Goal: Task Accomplishment & Management: Use online tool/utility

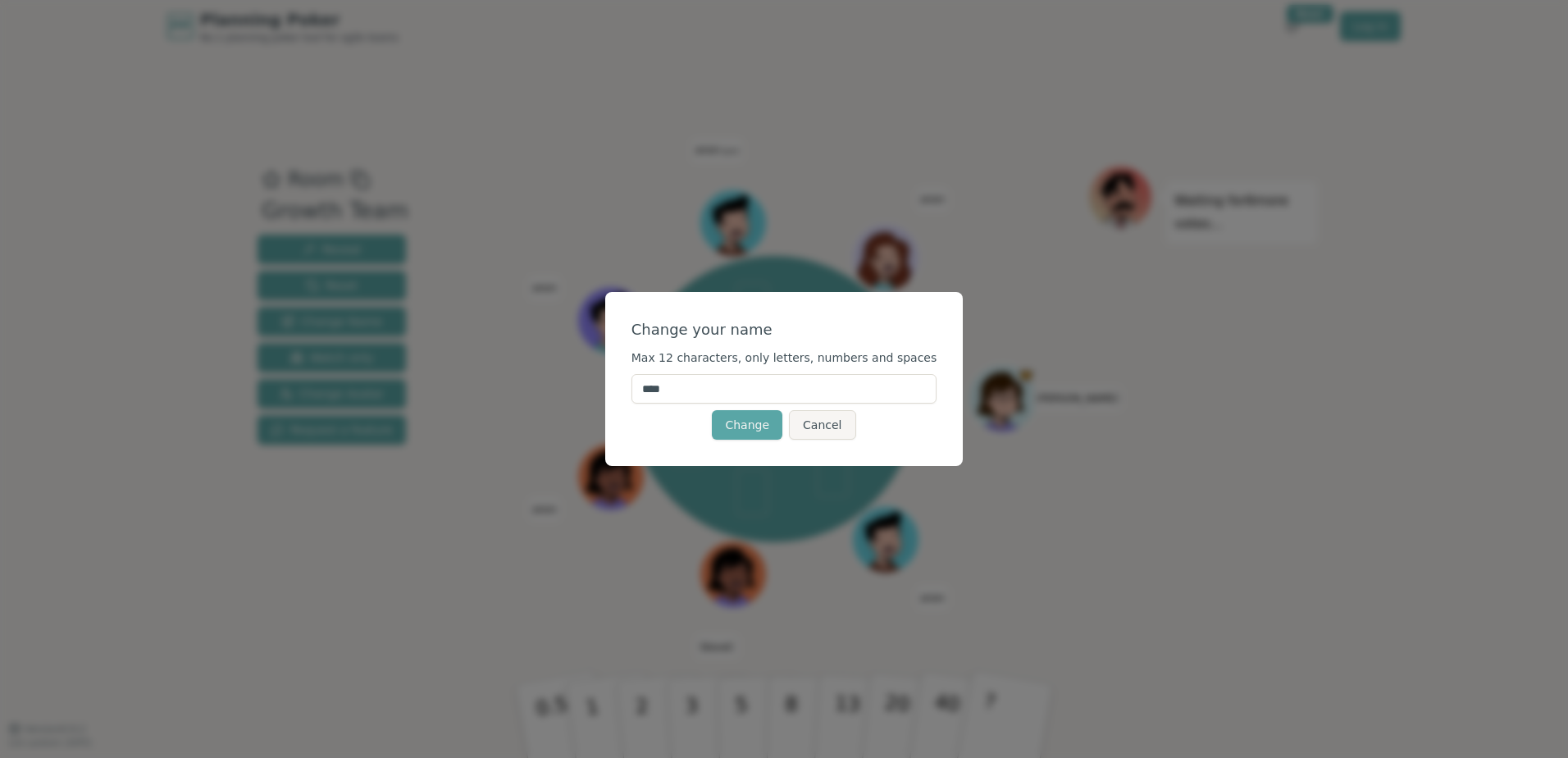
drag, startPoint x: 723, startPoint y: 387, endPoint x: 646, endPoint y: 379, distance: 77.4
click at [646, 379] on div "Change your name Max 12 characters, only letters, numbers and spaces **** Chang…" at bounding box center [784, 379] width 359 height 174
type input "*"
type input "******"
click at [675, 426] on div "Change Cancel" at bounding box center [784, 424] width 306 height 30
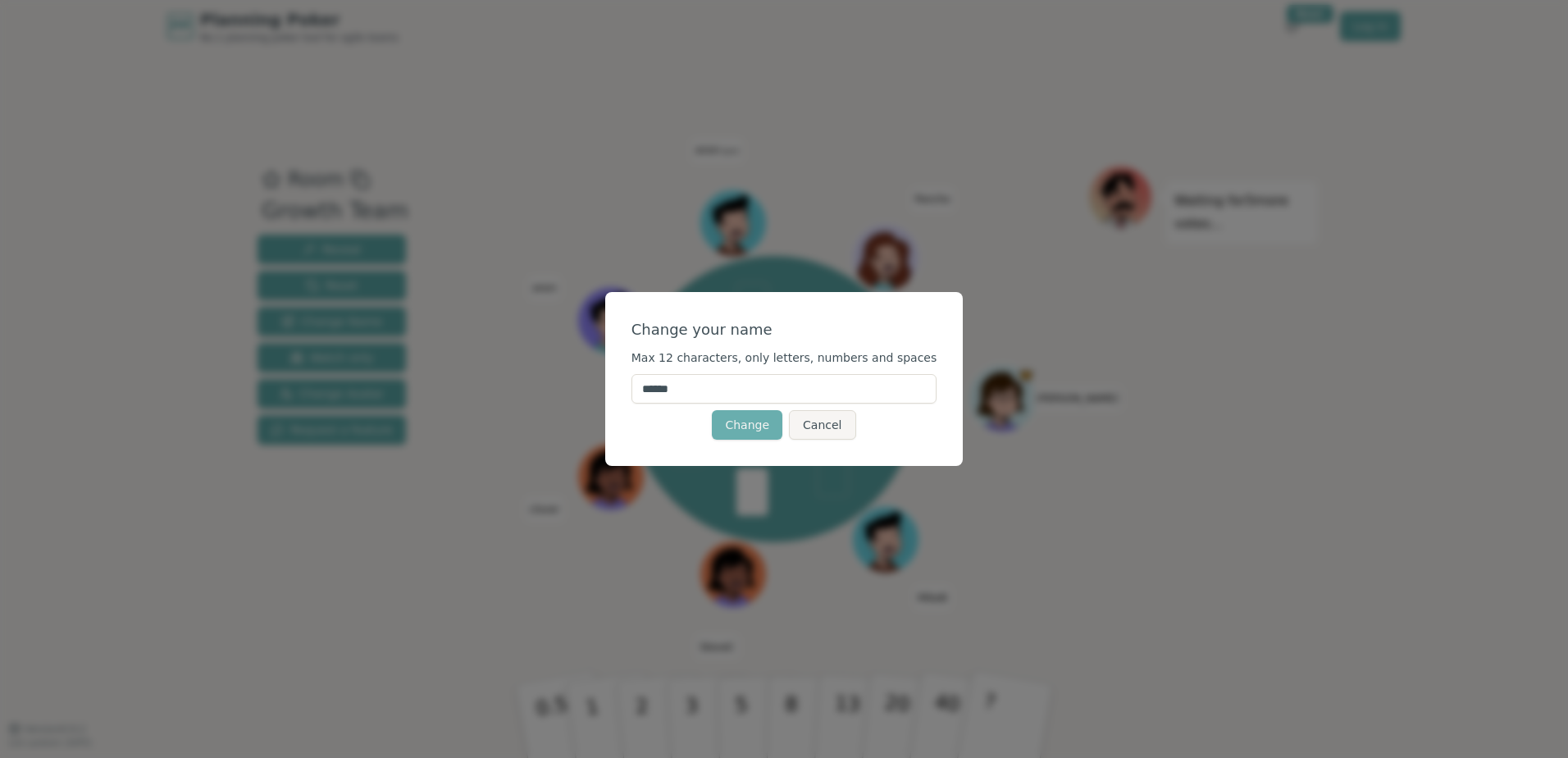
click at [761, 424] on button "Change" at bounding box center [747, 424] width 71 height 30
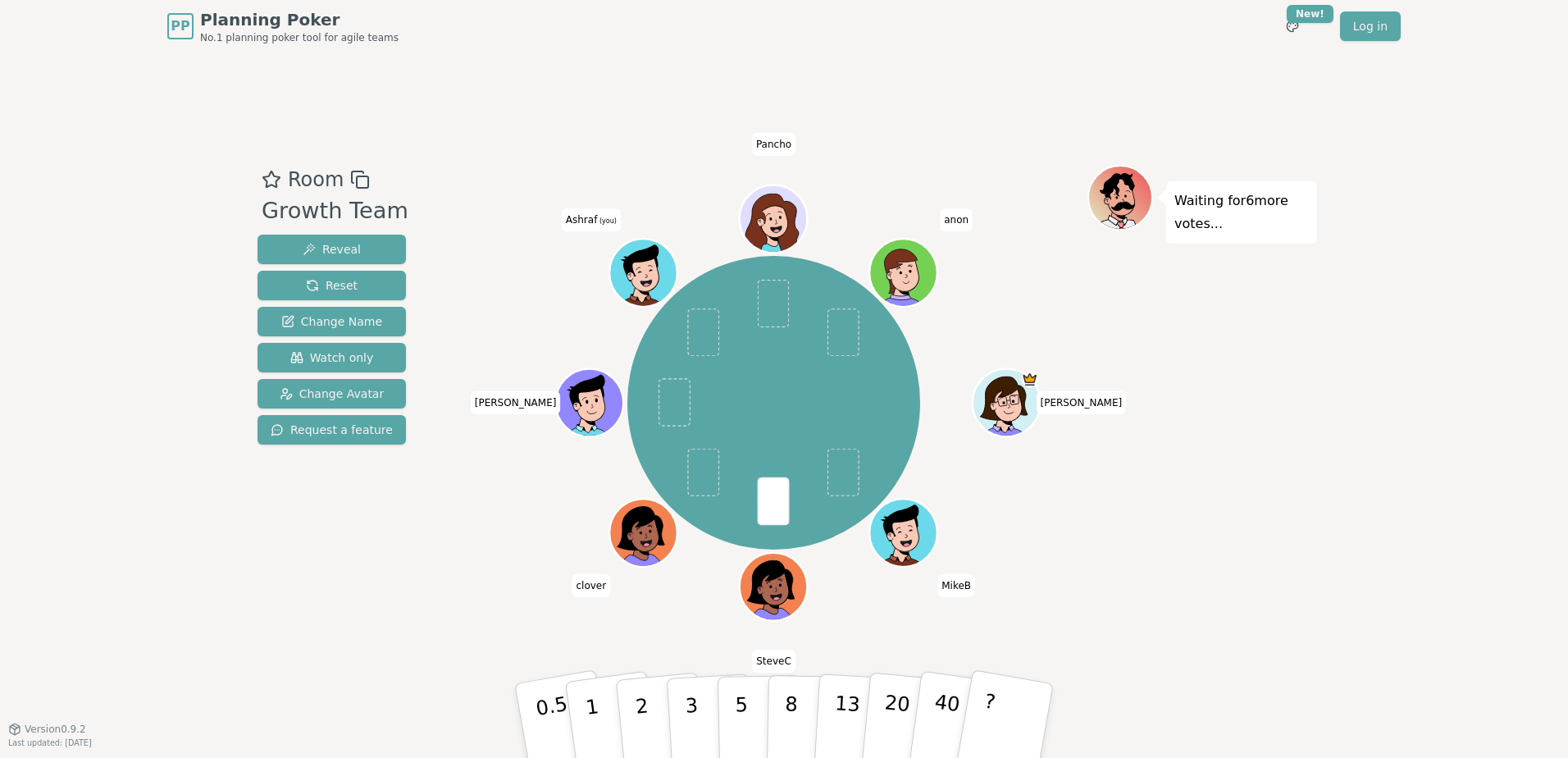
click at [640, 279] on icon at bounding box center [647, 283] width 33 height 12
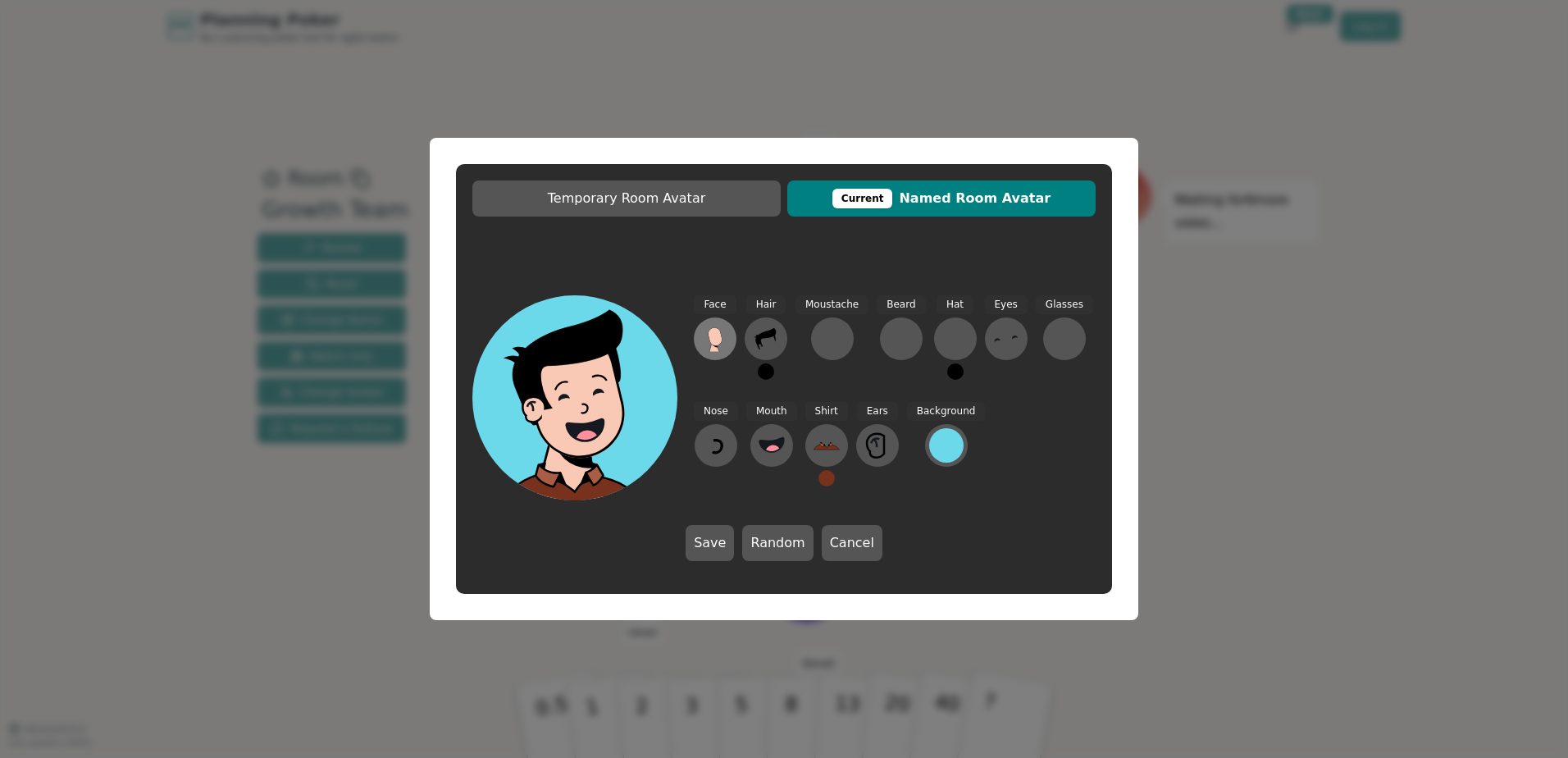
click at [720, 339] on icon at bounding box center [715, 336] width 14 height 18
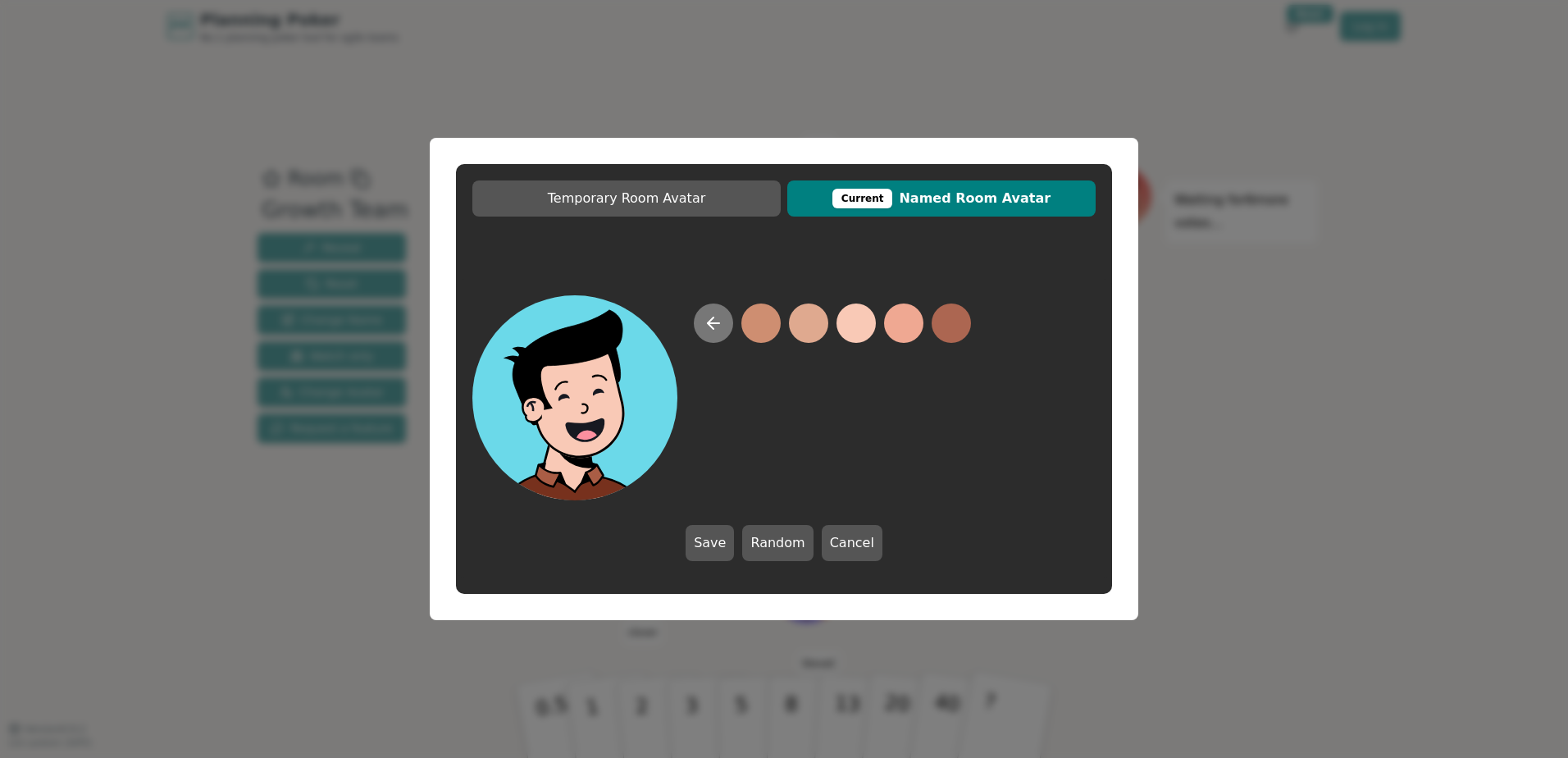
click at [715, 333] on button at bounding box center [713, 323] width 39 height 39
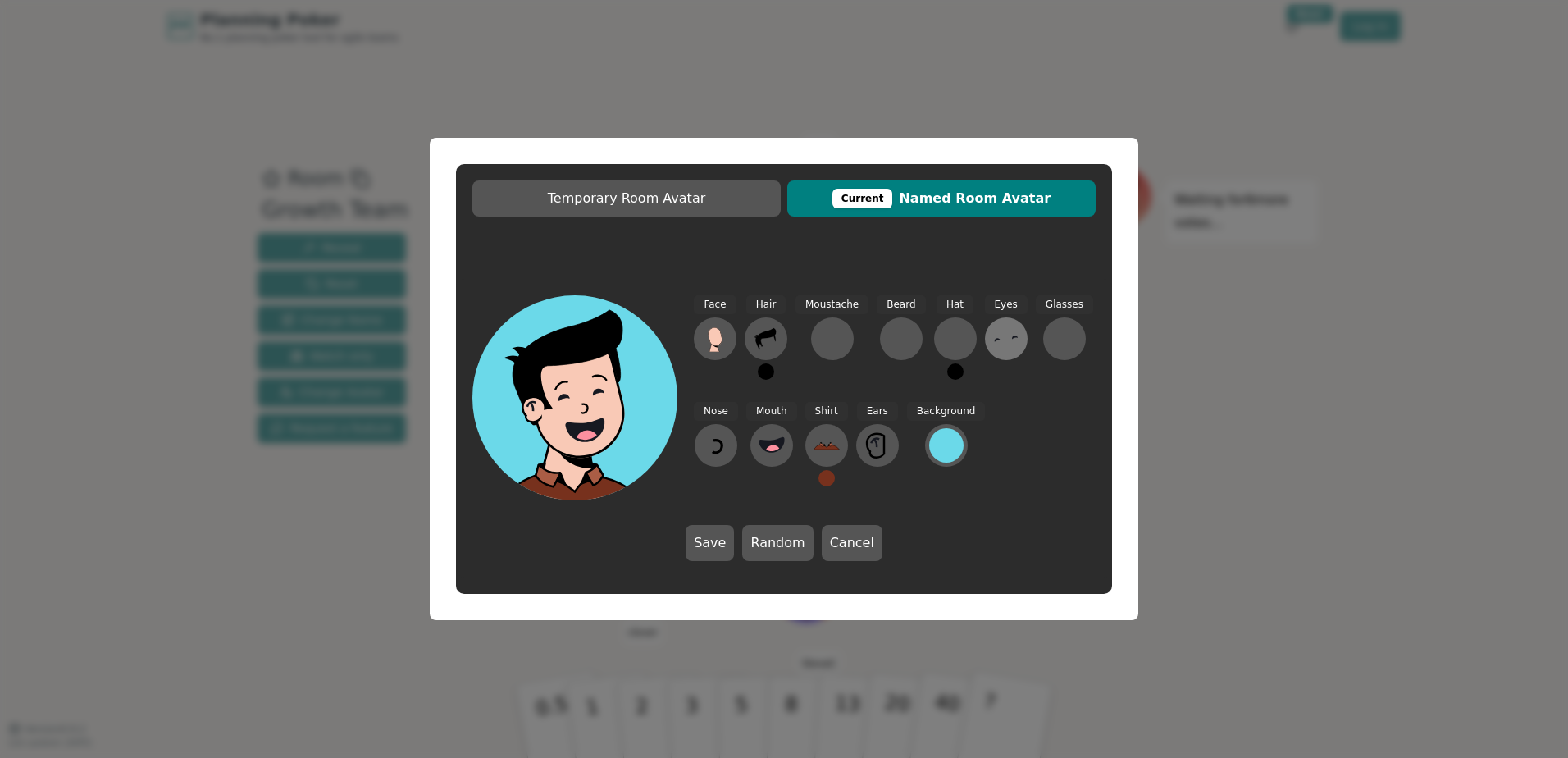
click at [1004, 338] on icon at bounding box center [1005, 338] width 26 height 26
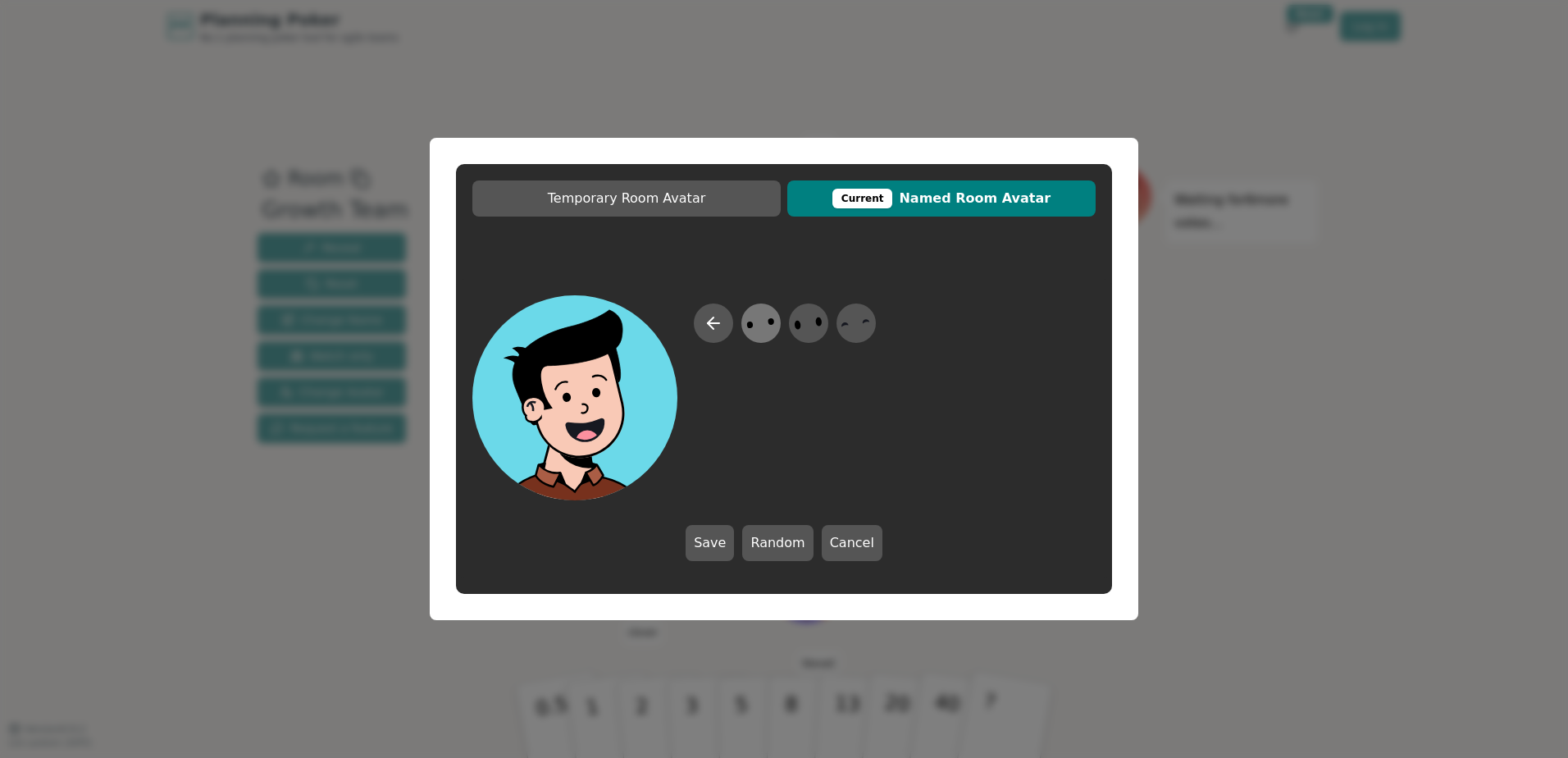
click at [771, 328] on icon at bounding box center [760, 323] width 32 height 37
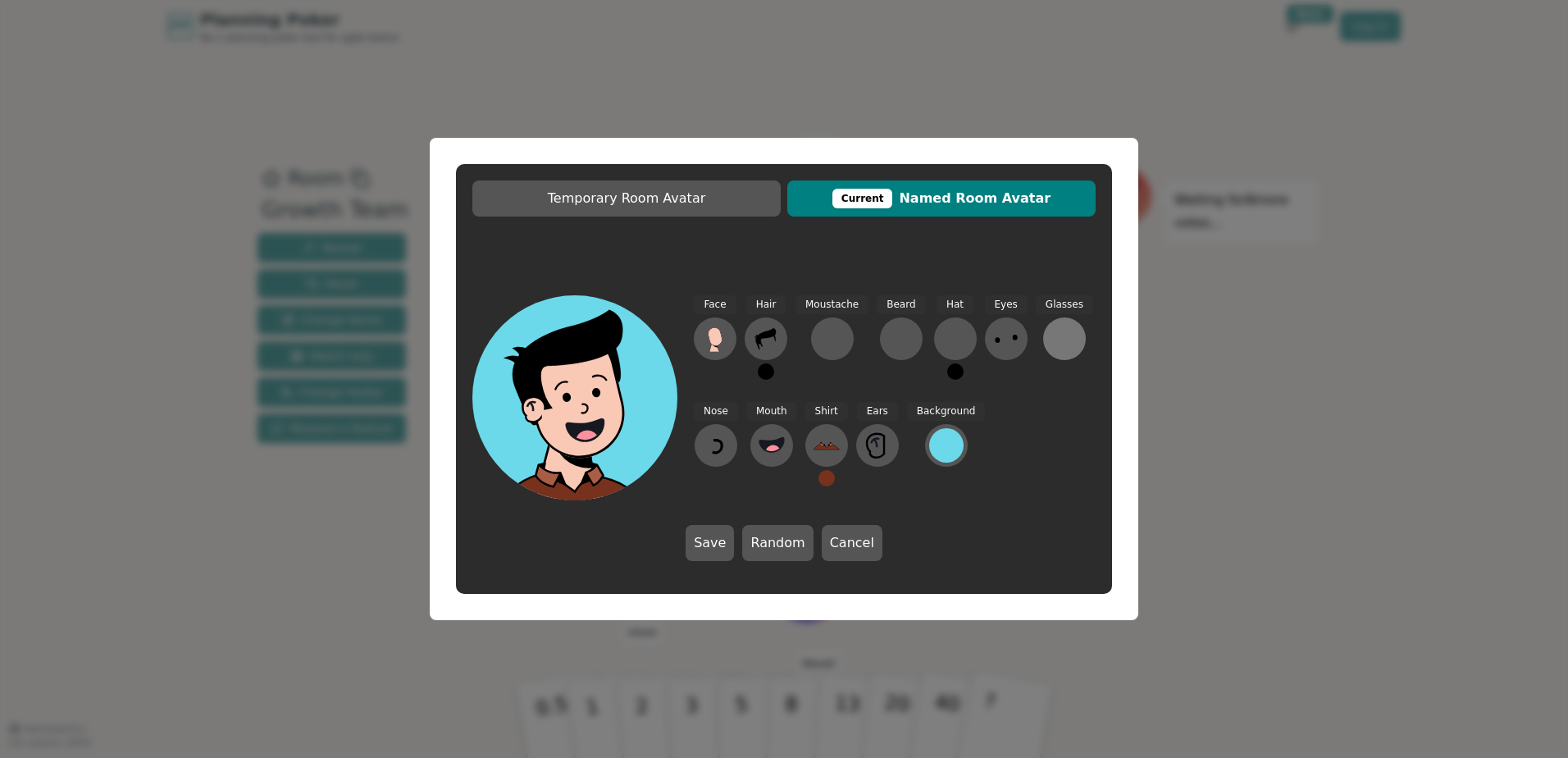
click at [1058, 338] on div at bounding box center [1064, 338] width 26 height 26
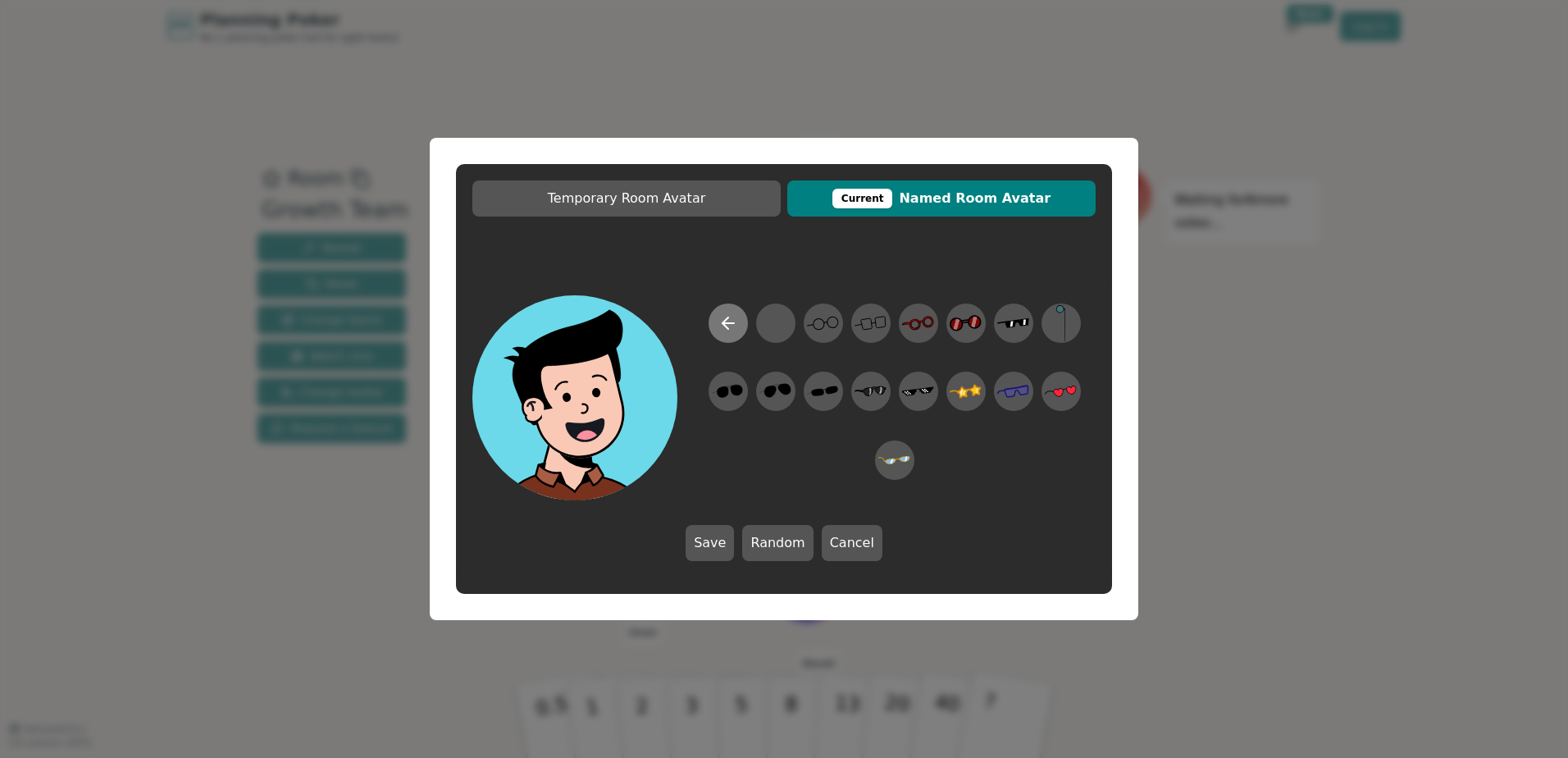
click at [713, 324] on button at bounding box center [728, 323] width 39 height 39
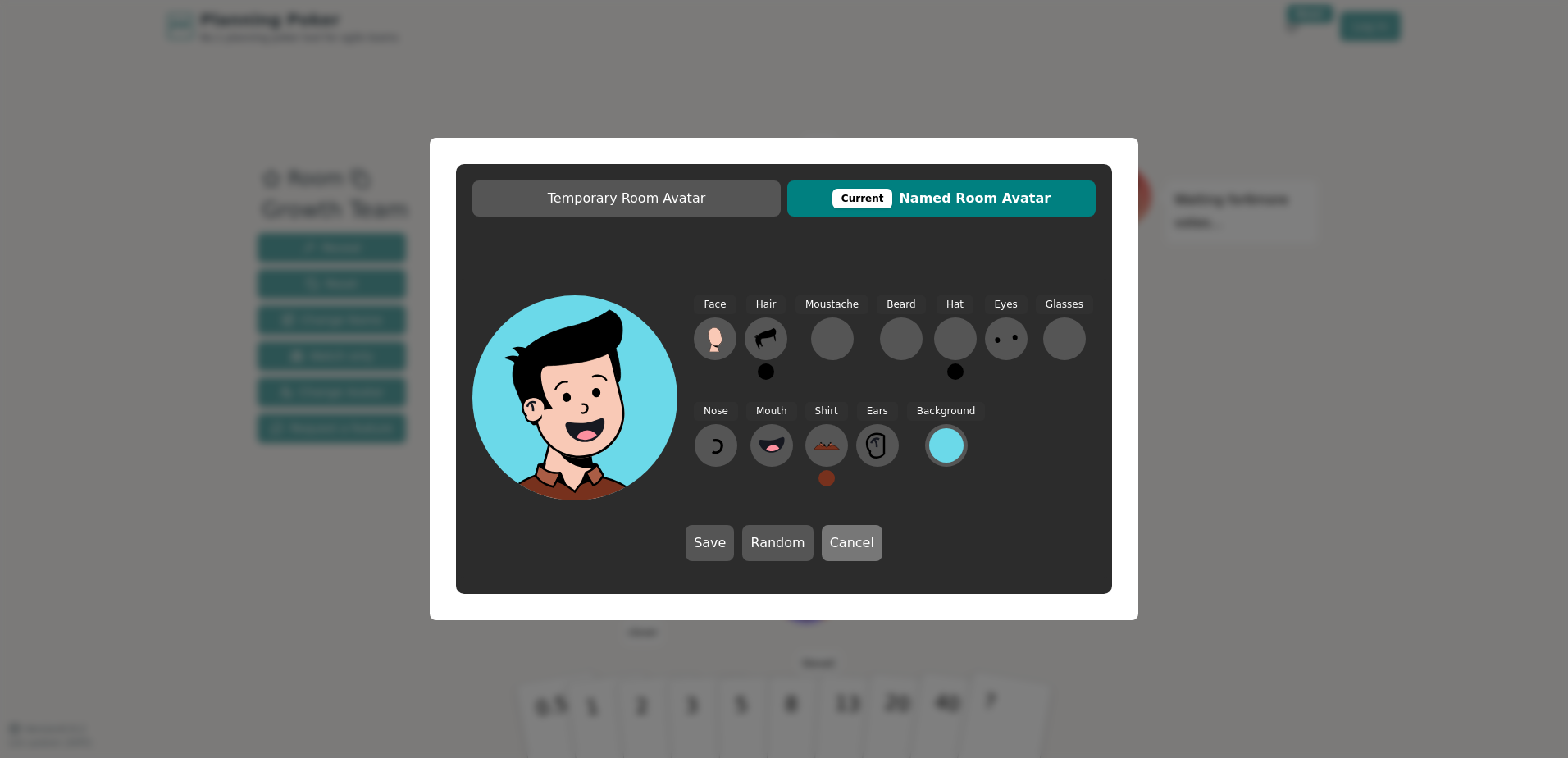
click at [853, 538] on button "Cancel" at bounding box center [852, 543] width 61 height 36
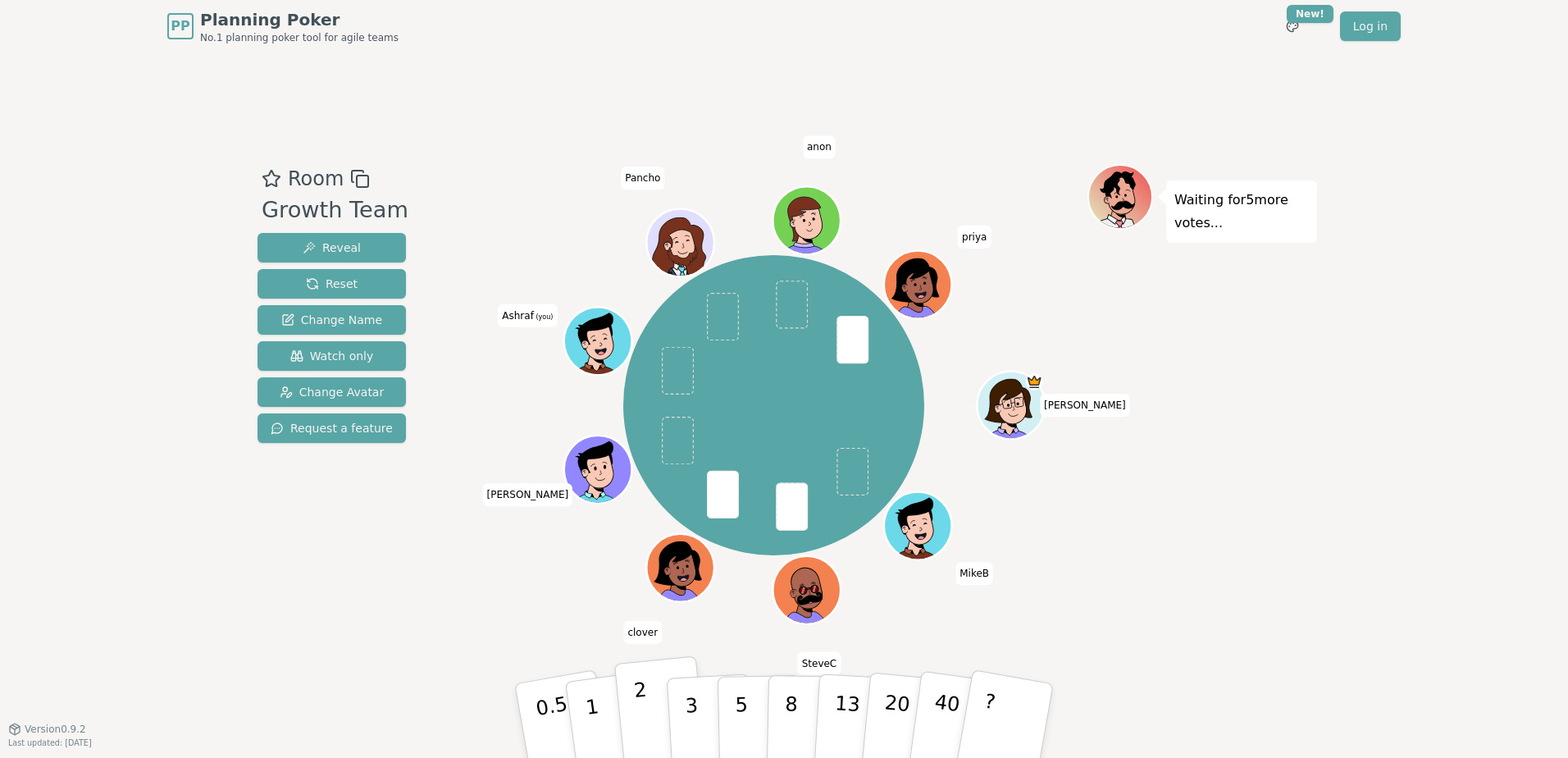
click at [631, 711] on button "2" at bounding box center [661, 721] width 93 height 131
click at [610, 333] on icon at bounding box center [599, 336] width 53 height 7
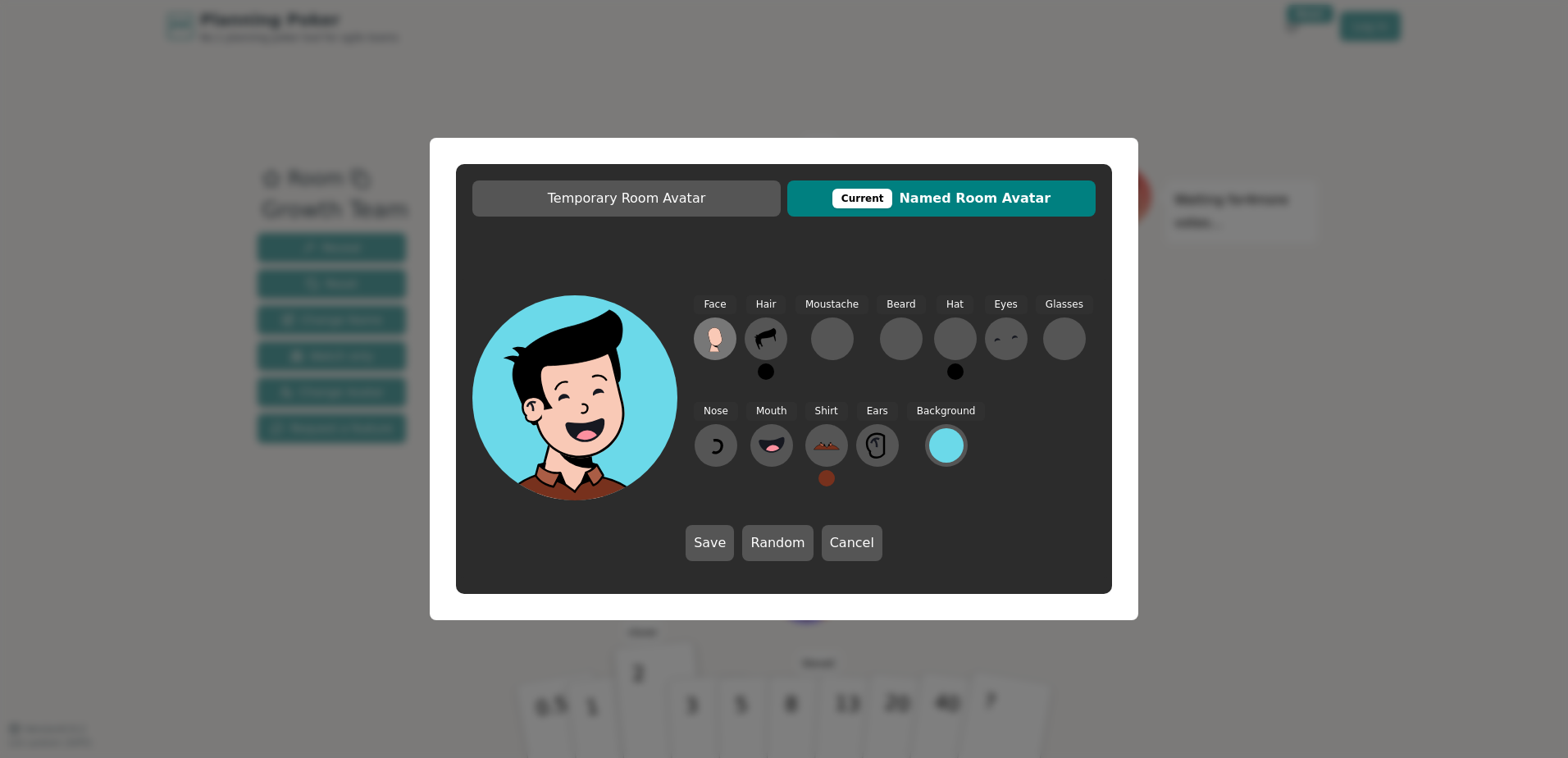
click at [725, 326] on button at bounding box center [715, 339] width 43 height 43
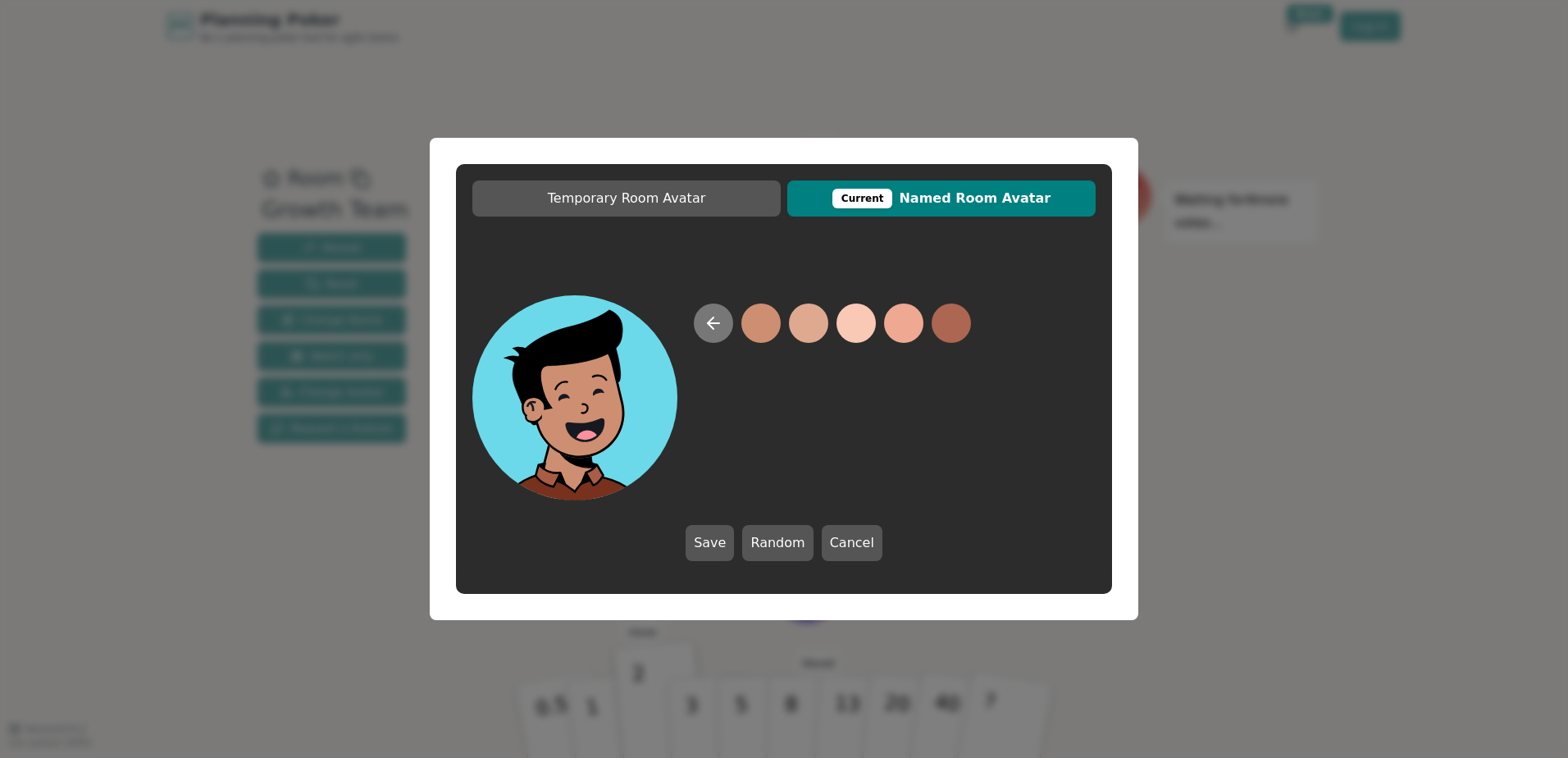
click at [725, 324] on button at bounding box center [713, 323] width 39 height 39
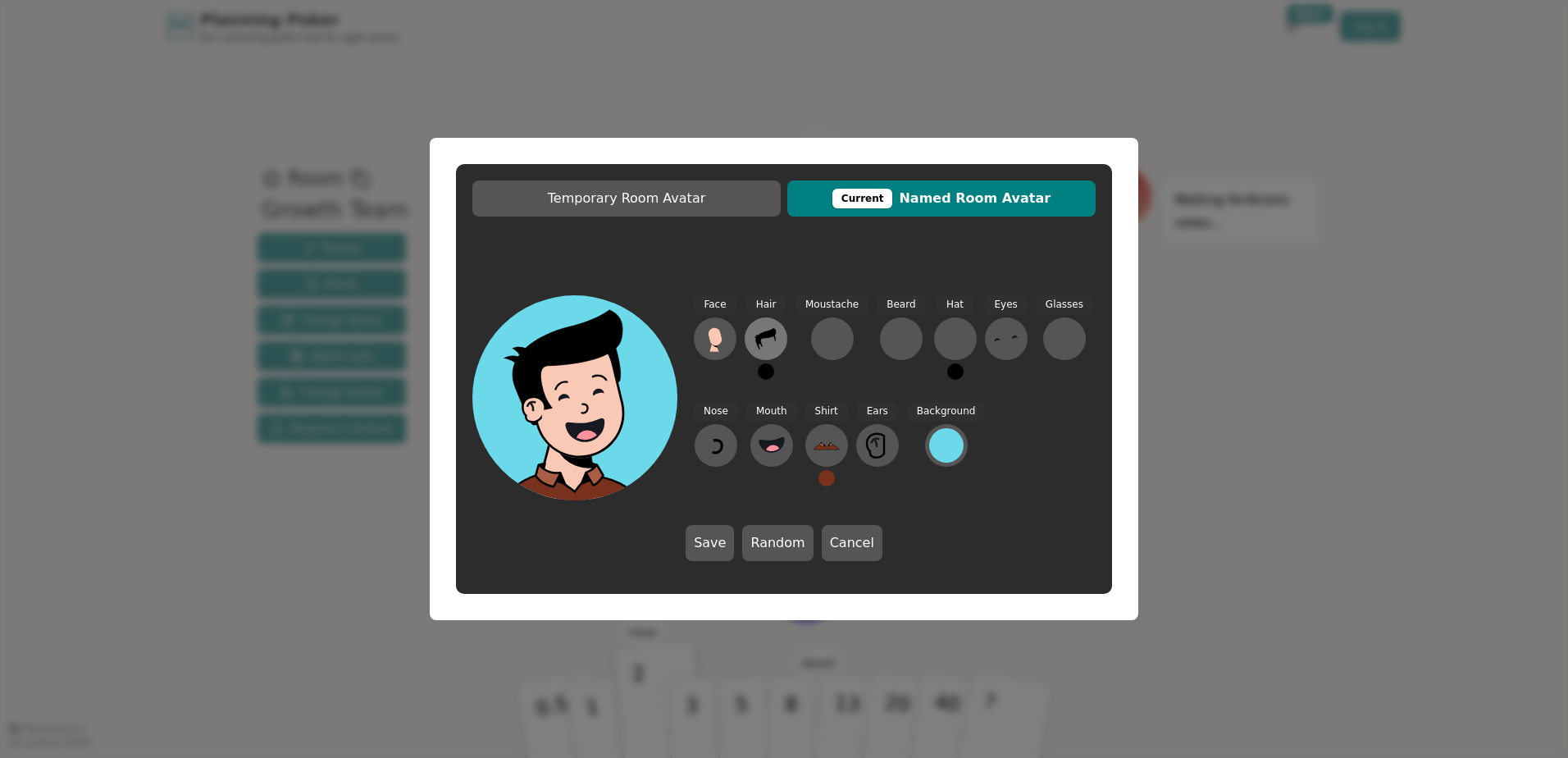
click at [772, 344] on icon at bounding box center [765, 338] width 26 height 26
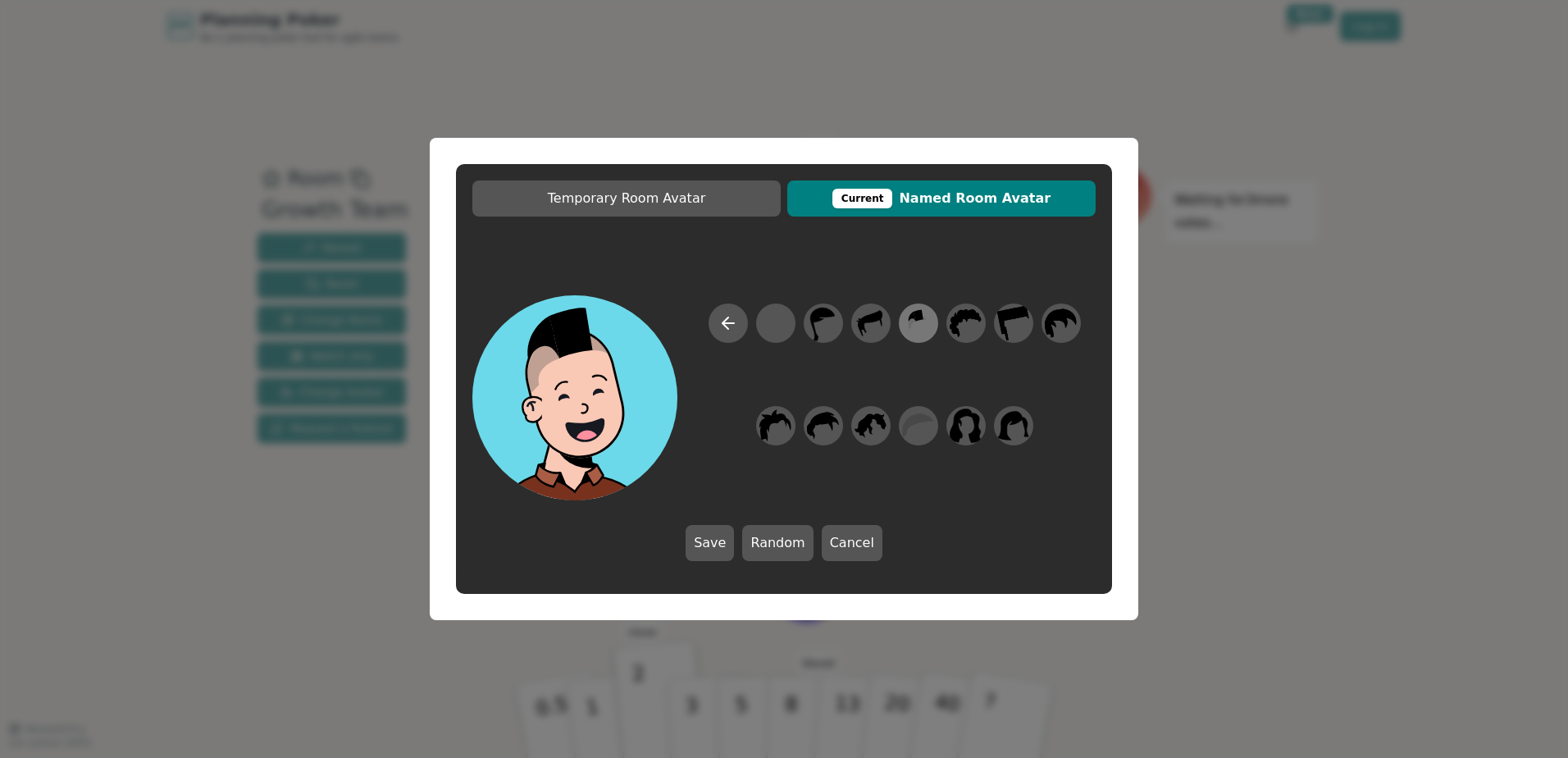
click at [908, 330] on icon at bounding box center [918, 323] width 32 height 37
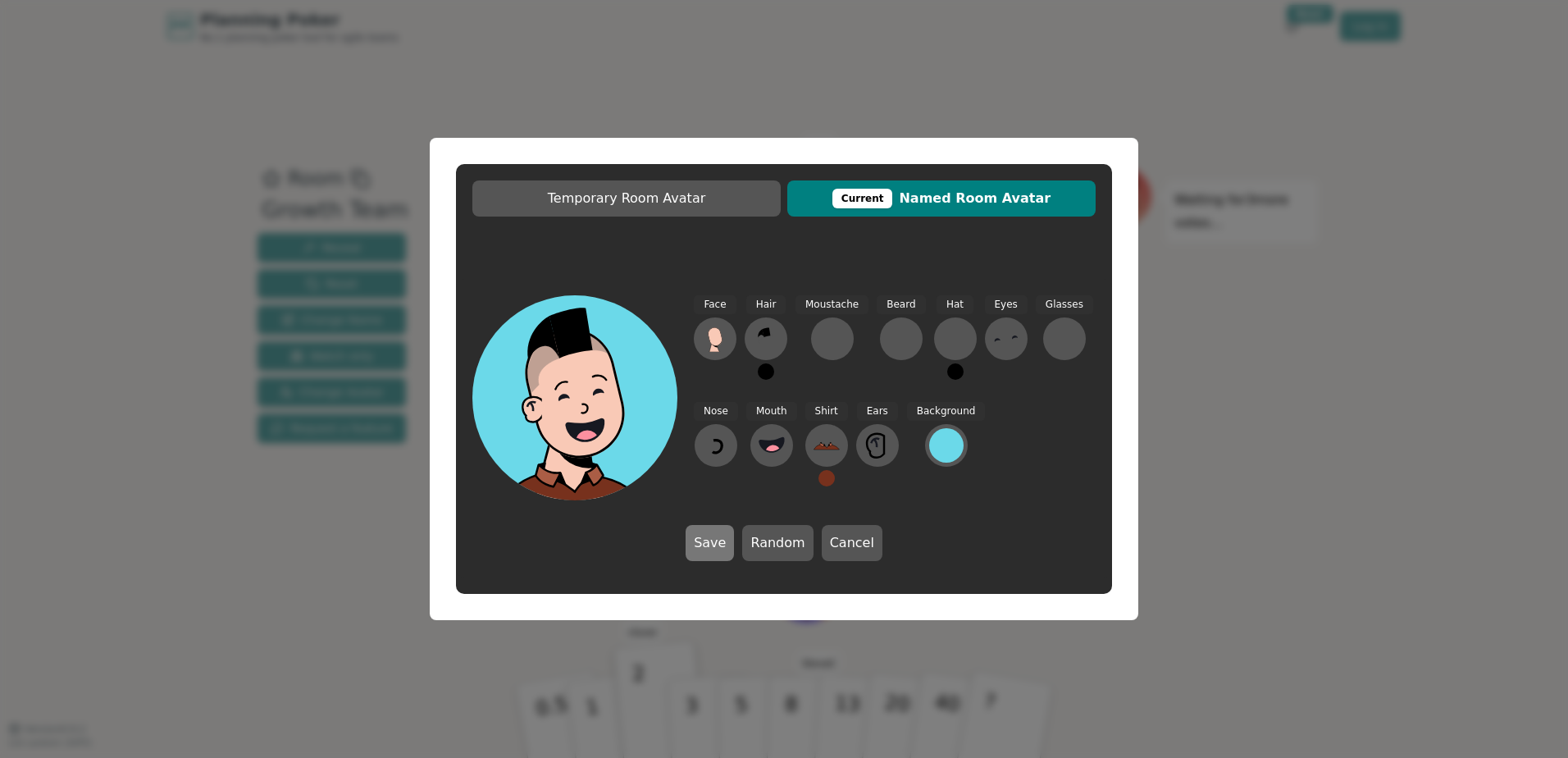
click at [716, 540] on button "Save" at bounding box center [709, 543] width 48 height 36
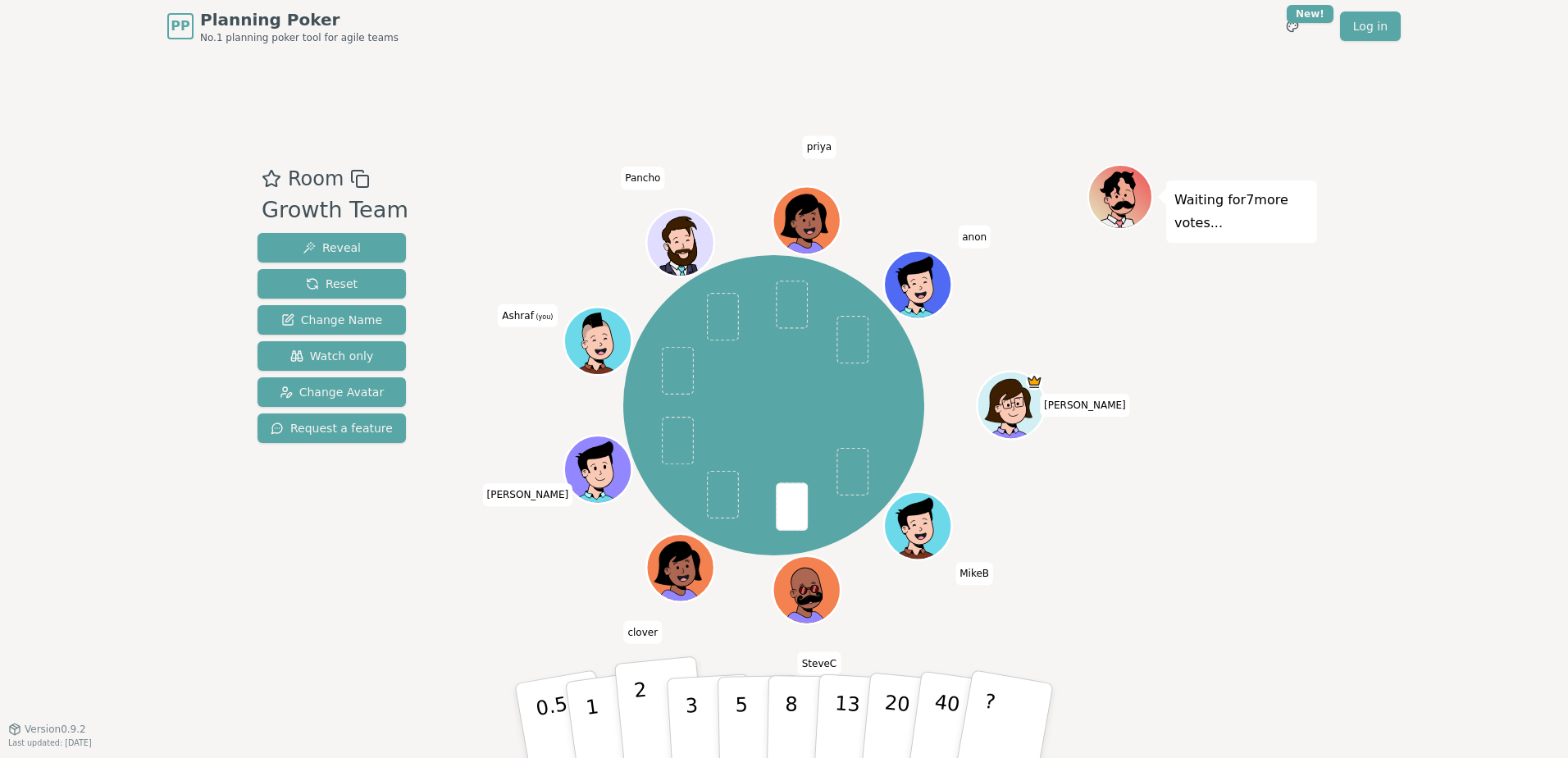
click at [640, 708] on p "2" at bounding box center [644, 723] width 21 height 89
click at [692, 703] on p "3" at bounding box center [692, 722] width 18 height 89
